Goal: Browse casually

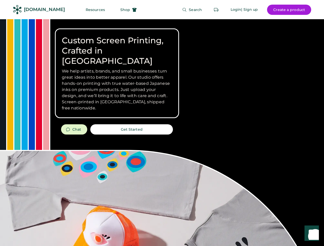
click at [162, 123] on div "Custom Screen Printing, Crafted in [GEOGRAPHIC_DATA] We help artists, brands, a…" at bounding box center [162, 182] width 324 height 326
click at [162, 133] on div "Custom Screen Printing, Crafted in [GEOGRAPHIC_DATA] We help artists, brands, a…" at bounding box center [162, 182] width 324 height 326
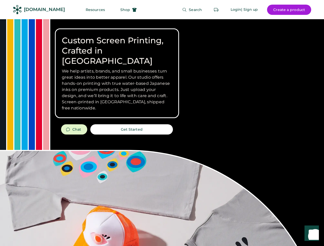
click at [162, 133] on div "Custom Screen Printing, Crafted in [GEOGRAPHIC_DATA] We help artists, brands, a…" at bounding box center [162, 182] width 324 height 326
click at [117, 73] on h3 "We help artists, brands, and small businesses turn great ideas into better appa…" at bounding box center [117, 89] width 110 height 43
click at [117, 68] on h3 "We help artists, brands, and small businesses turn great ideas into better appa…" at bounding box center [117, 89] width 110 height 43
click at [117, 46] on h1 "Custom Screen Printing, Crafted in [GEOGRAPHIC_DATA]" at bounding box center [117, 50] width 110 height 31
